Goal: Task Accomplishment & Management: Manage account settings

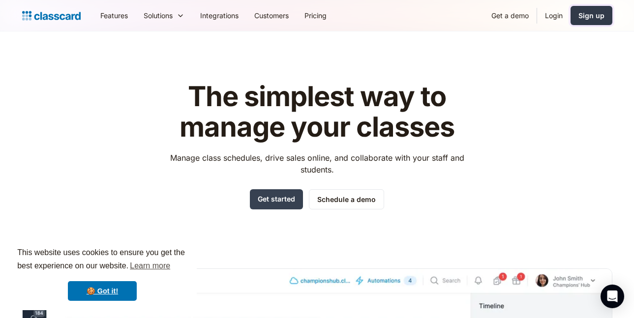
click at [603, 21] on link "Sign up" at bounding box center [592, 15] width 42 height 19
click at [554, 15] on link "Login" at bounding box center [553, 15] width 33 height 22
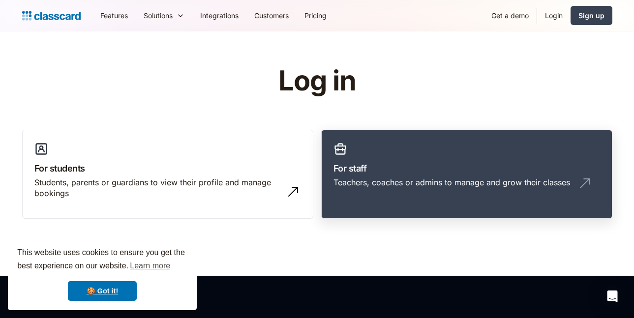
click at [501, 180] on div "Teachers, coaches or admins to manage and grow their classes" at bounding box center [452, 182] width 237 height 11
